Goal: Transaction & Acquisition: Purchase product/service

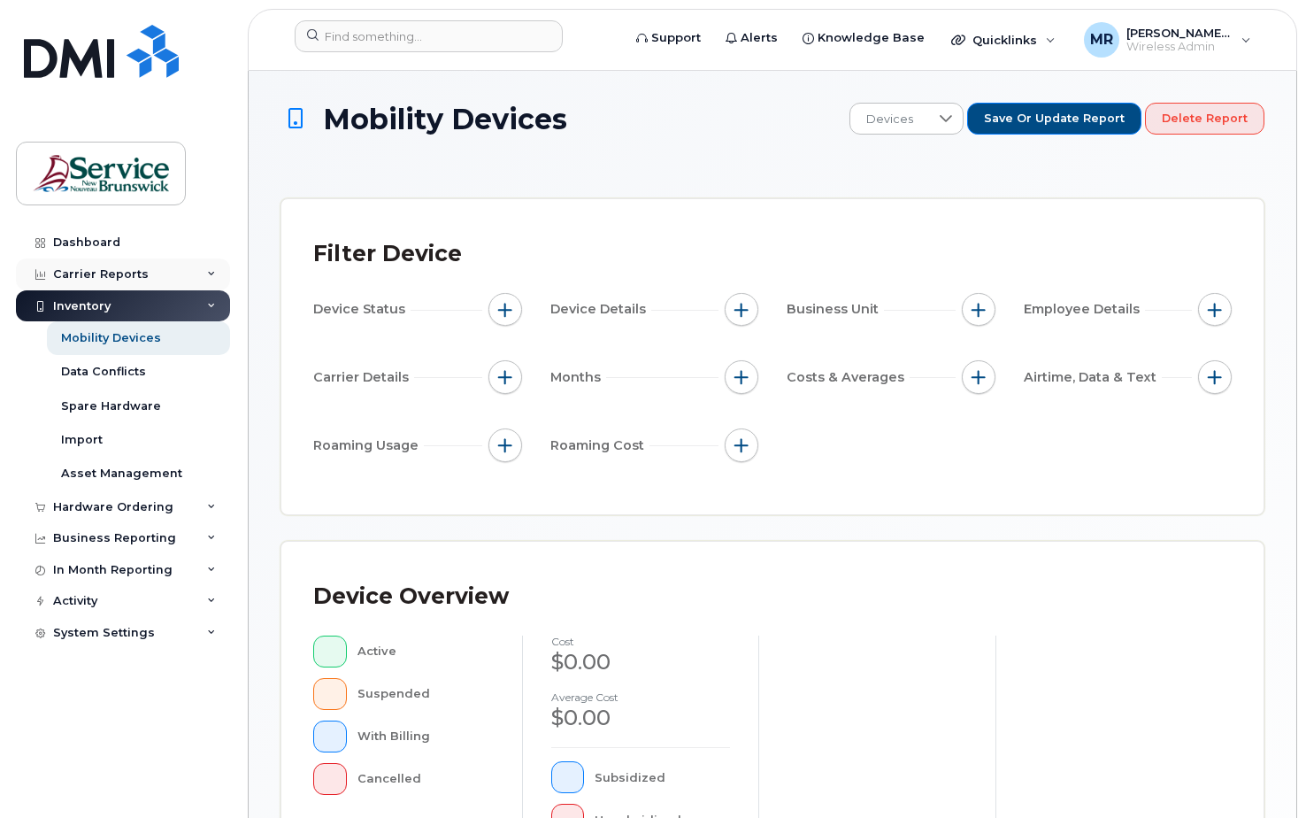
click at [90, 276] on div "Carrier Reports" at bounding box center [101, 274] width 96 height 14
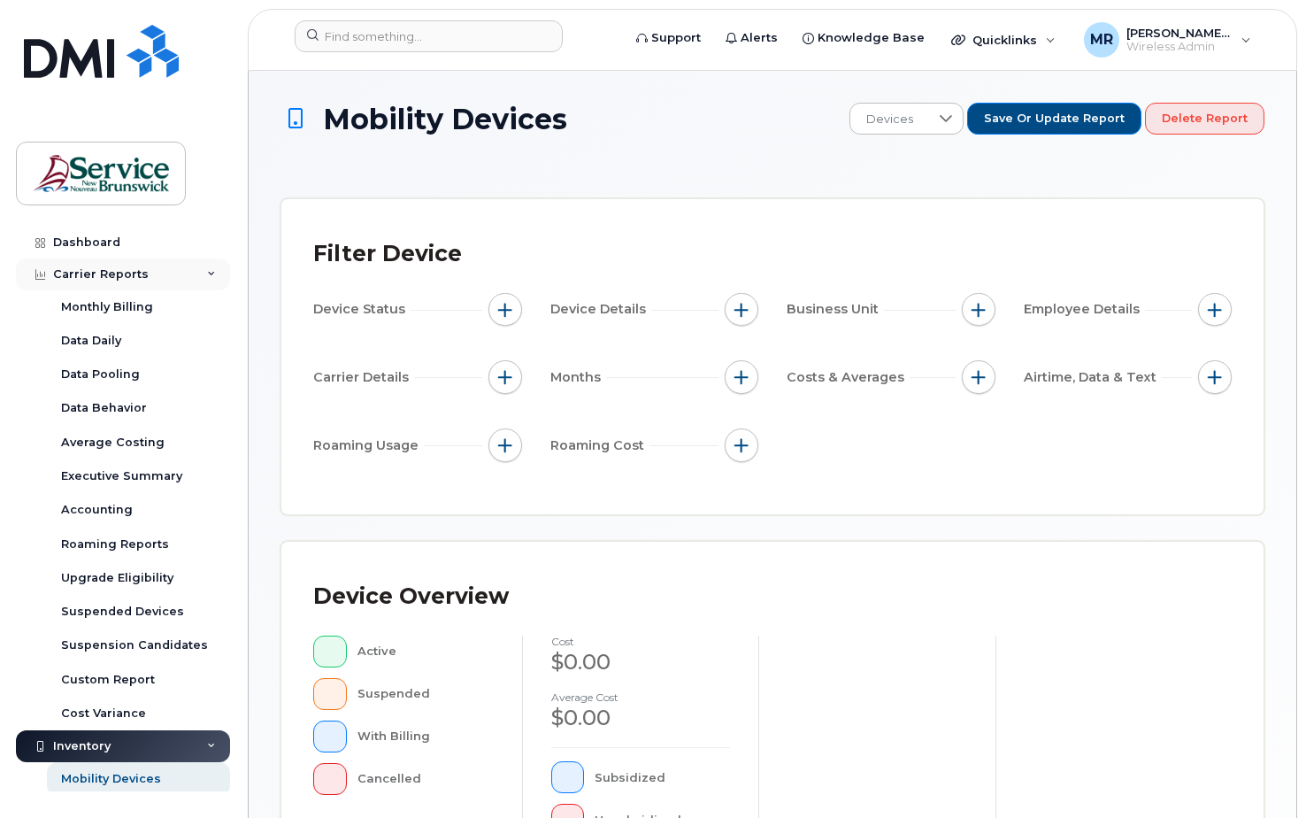
click at [98, 270] on div "Carrier Reports" at bounding box center [101, 274] width 96 height 14
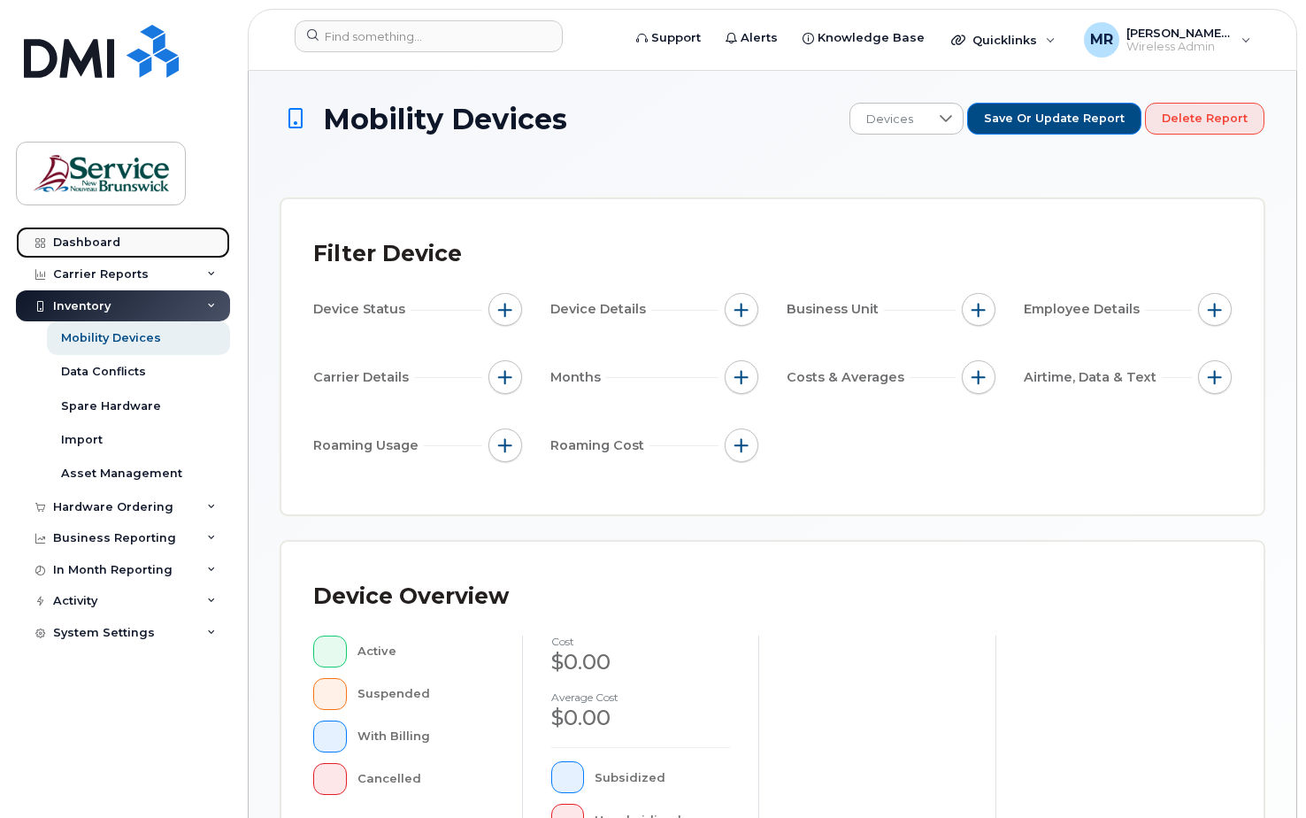
click at [80, 237] on div "Dashboard" at bounding box center [86, 242] width 67 height 14
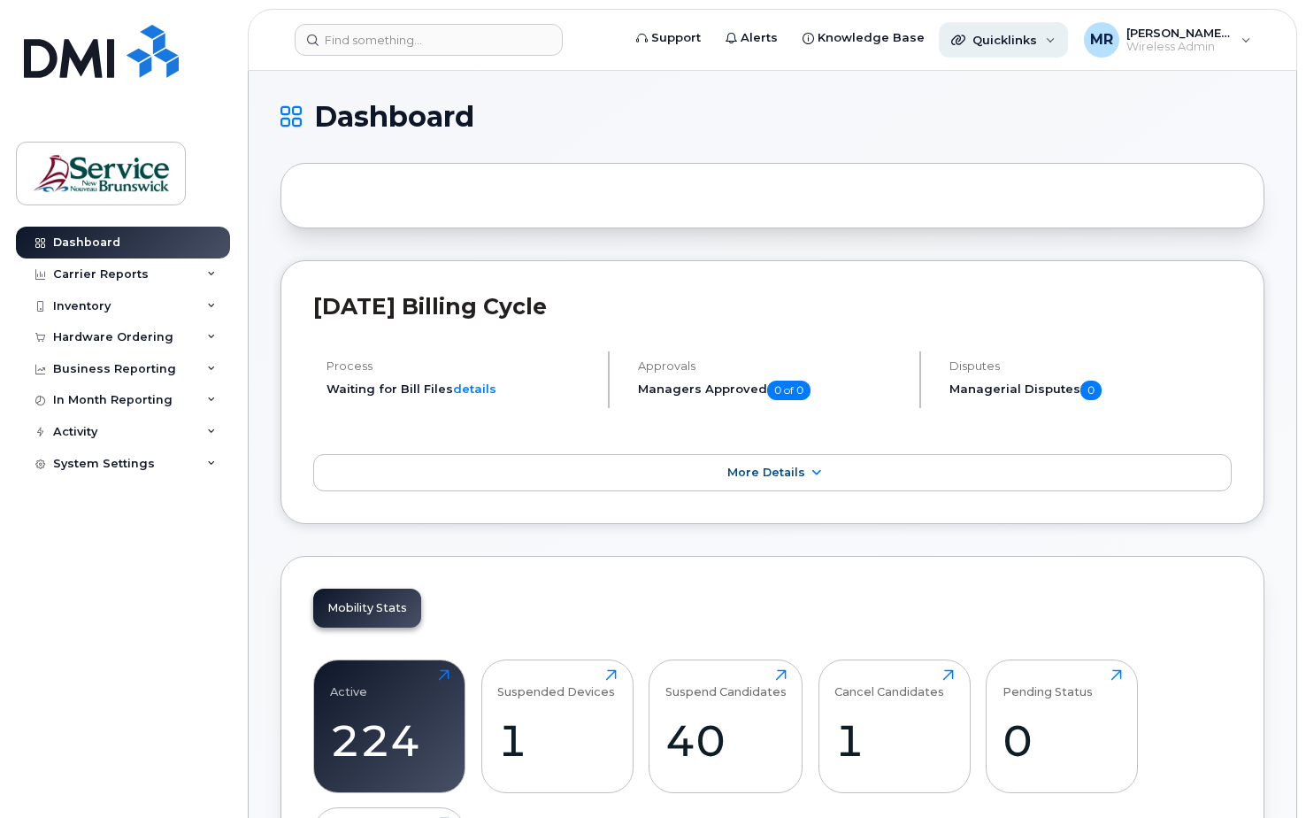
click at [1047, 35] on div "Quicklinks" at bounding box center [1003, 39] width 129 height 35
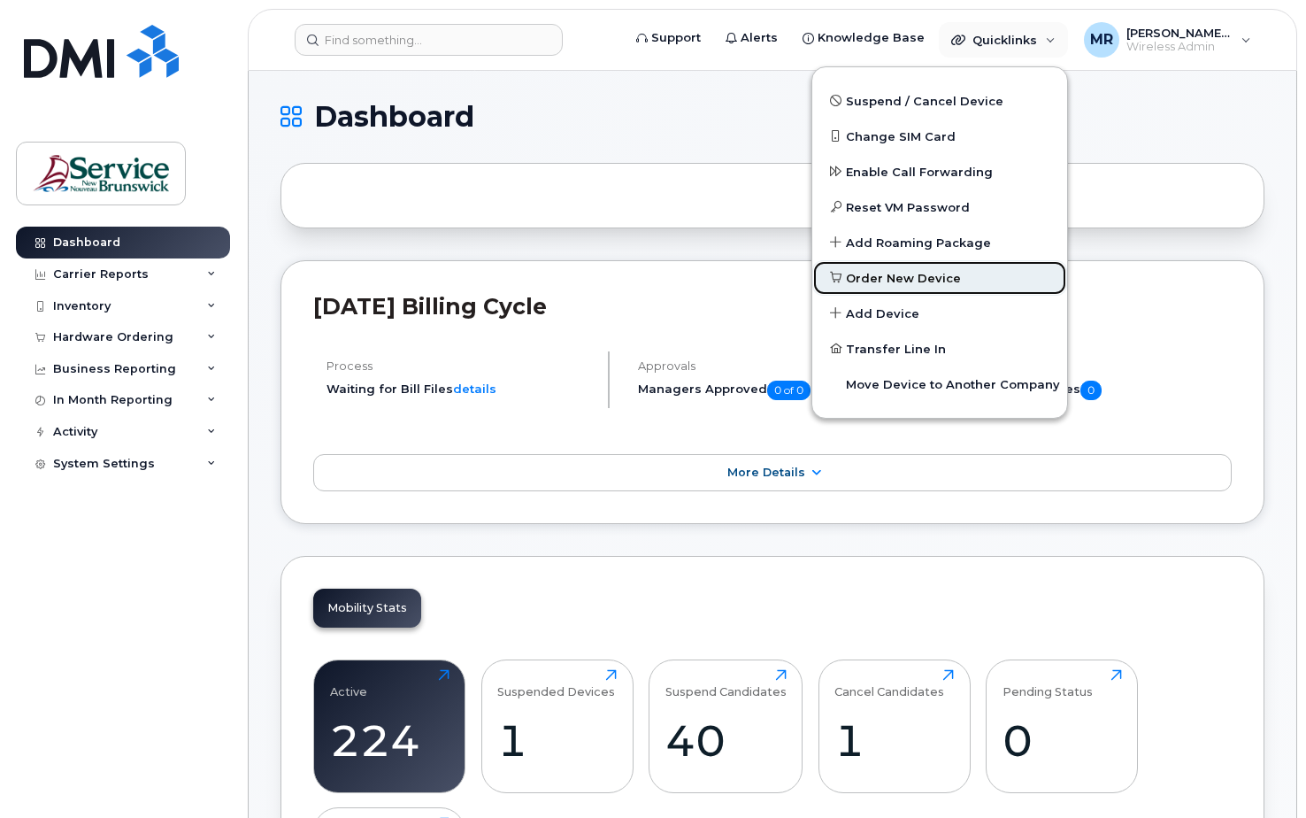
click at [920, 271] on span "Order New Device" at bounding box center [903, 279] width 115 height 18
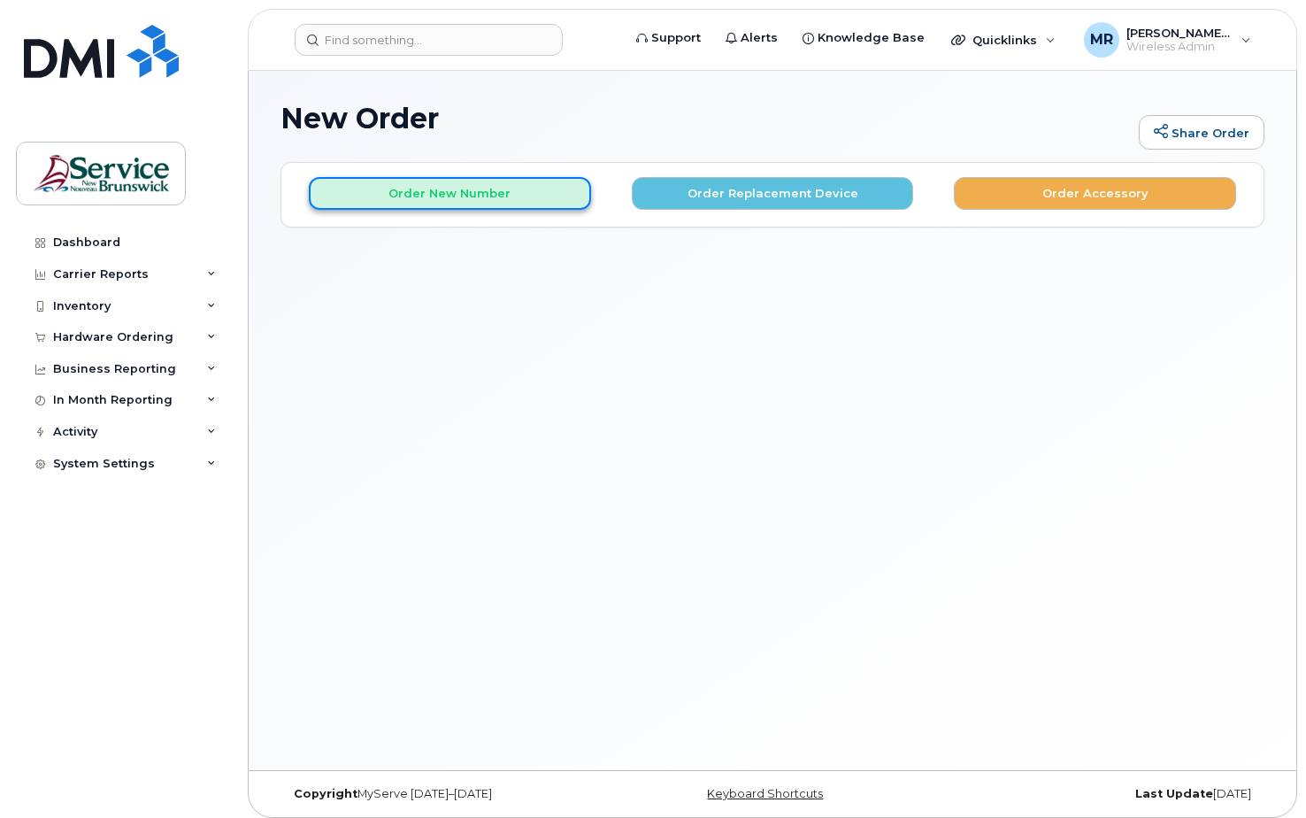
click at [488, 195] on button "Order New Number" at bounding box center [450, 193] width 282 height 33
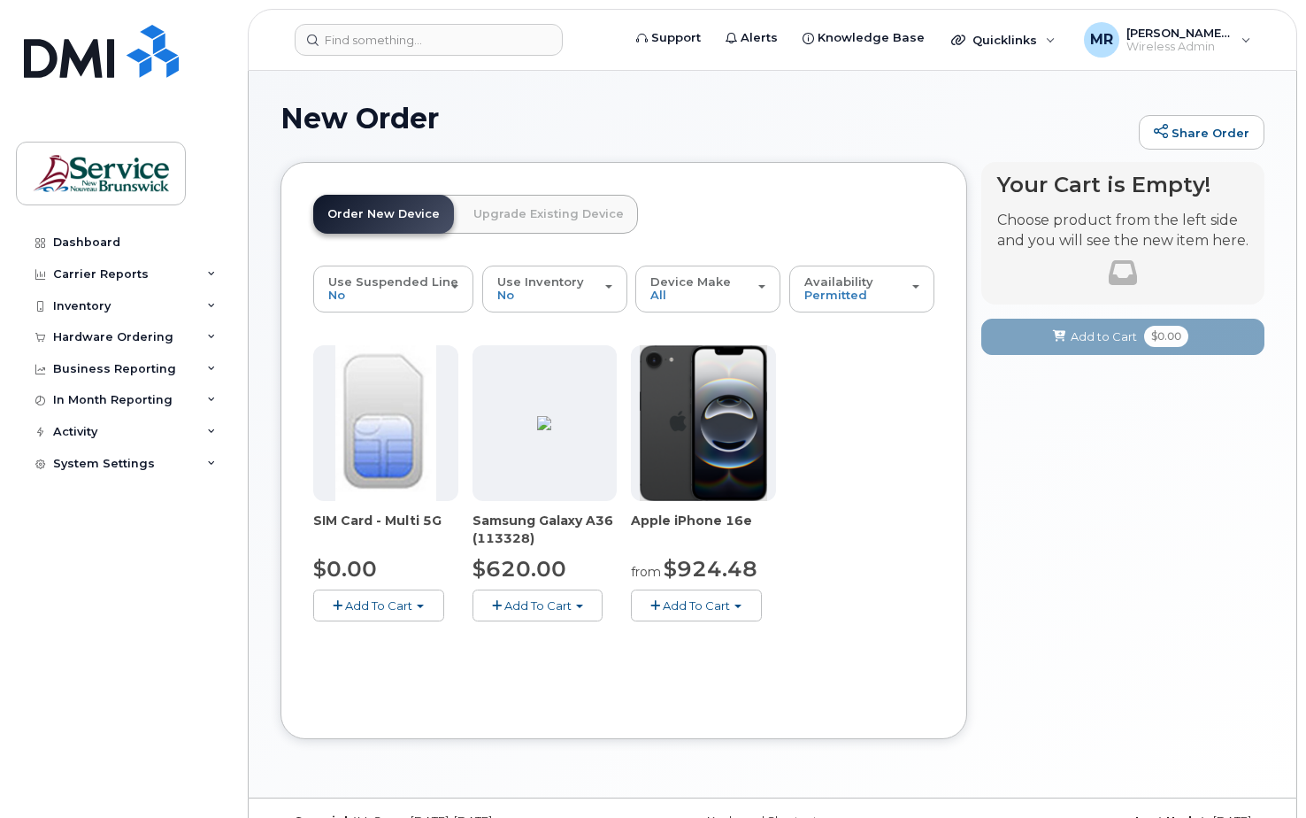
click at [552, 599] on span "Add To Cart" at bounding box center [537, 605] width 67 height 14
click at [584, 648] on div "Model Black 128 GB is available" at bounding box center [621, 638] width 288 height 22
click at [580, 606] on span "button" at bounding box center [579, 606] width 7 height 4
click at [547, 430] on img at bounding box center [544, 423] width 14 height 14
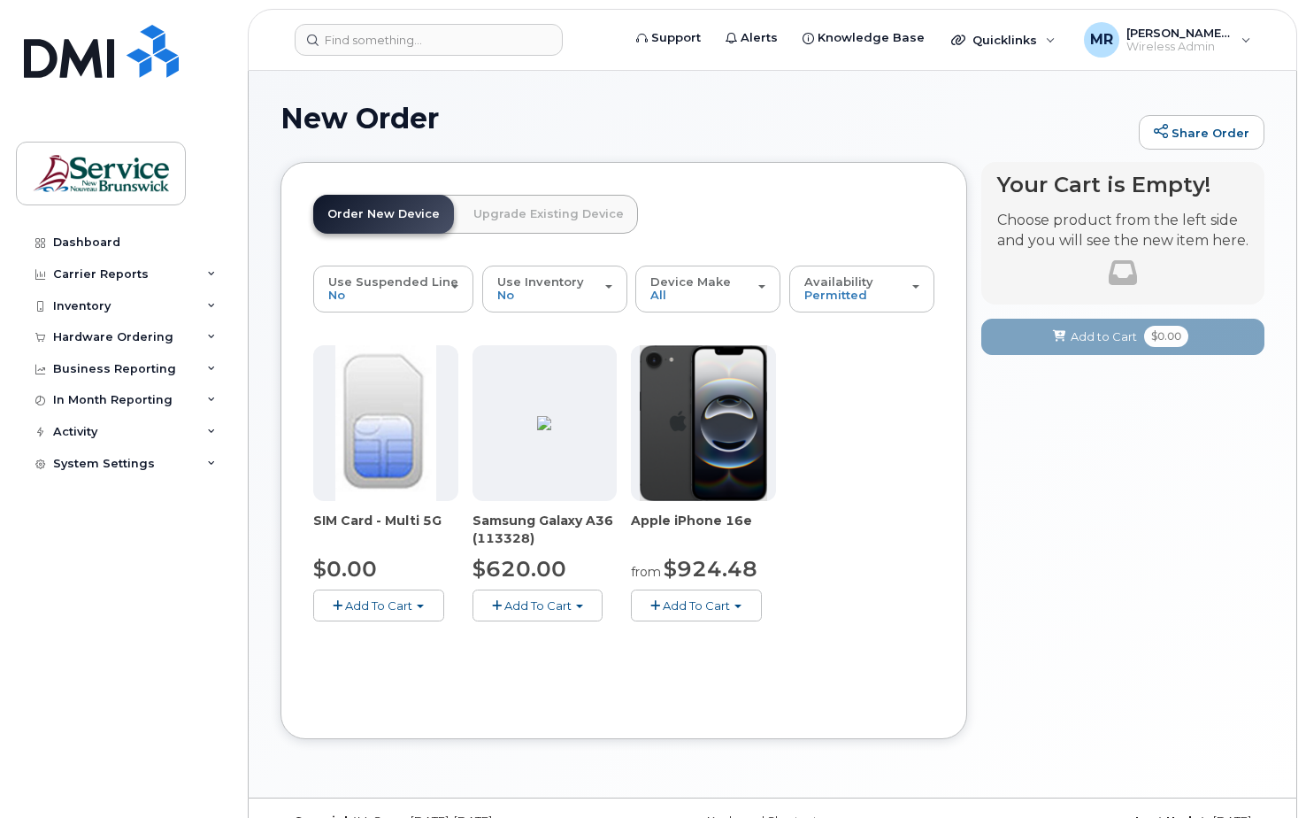
click at [538, 602] on span "Add To Cart" at bounding box center [537, 605] width 67 height 14
click at [497, 606] on span "button" at bounding box center [497, 606] width 10 height 12
click at [495, 603] on span "button" at bounding box center [497, 606] width 10 height 12
click at [539, 430] on img at bounding box center [544, 423] width 14 height 14
click at [387, 215] on link "Order New Device" at bounding box center [383, 214] width 141 height 39
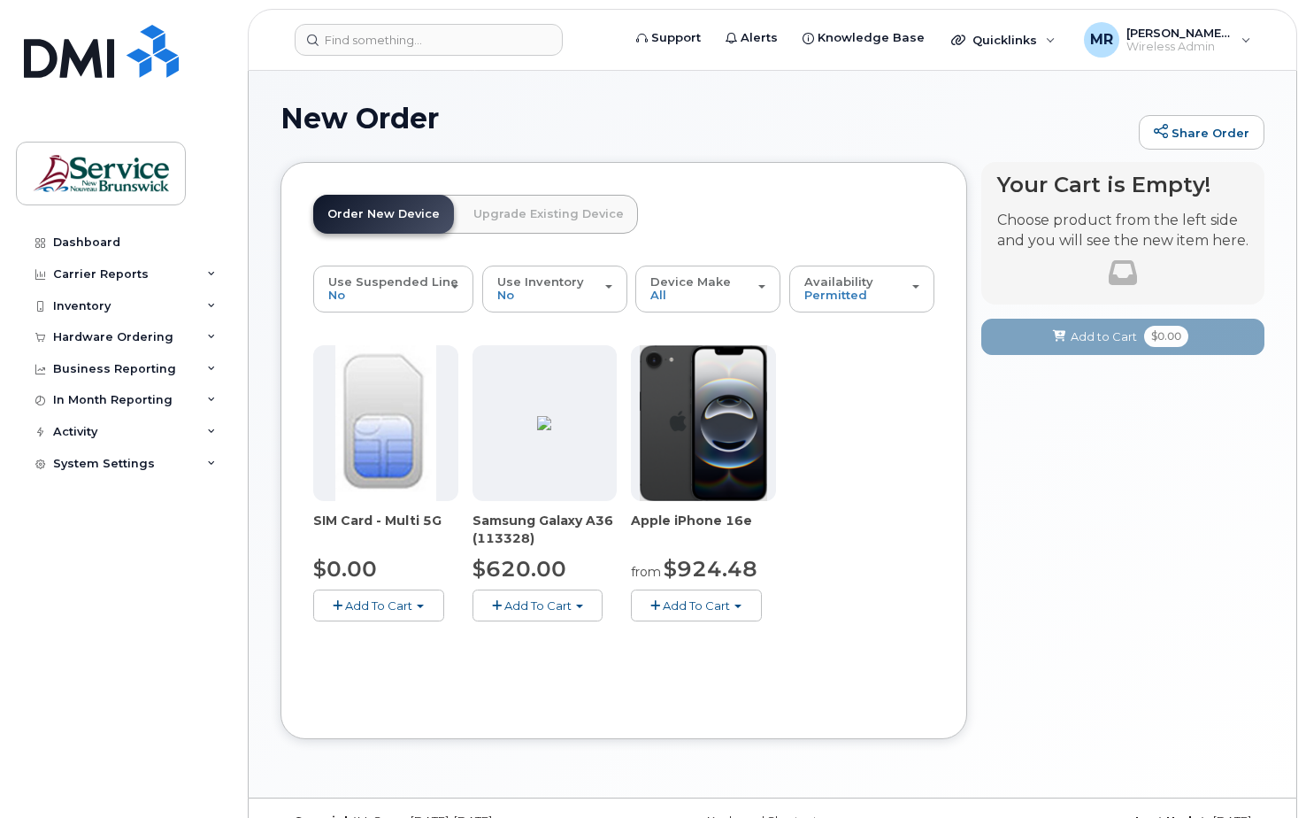
click at [549, 430] on img at bounding box center [544, 423] width 14 height 14
click at [536, 602] on span "Add To Cart" at bounding box center [537, 605] width 67 height 14
click at [540, 641] on span "Model Black 128 GB is available" at bounding box center [599, 638] width 184 height 14
click at [547, 609] on span "Add To Cart" at bounding box center [537, 605] width 67 height 14
click at [499, 604] on span "button" at bounding box center [497, 606] width 10 height 12
